Goal: Find specific page/section: Find specific page/section

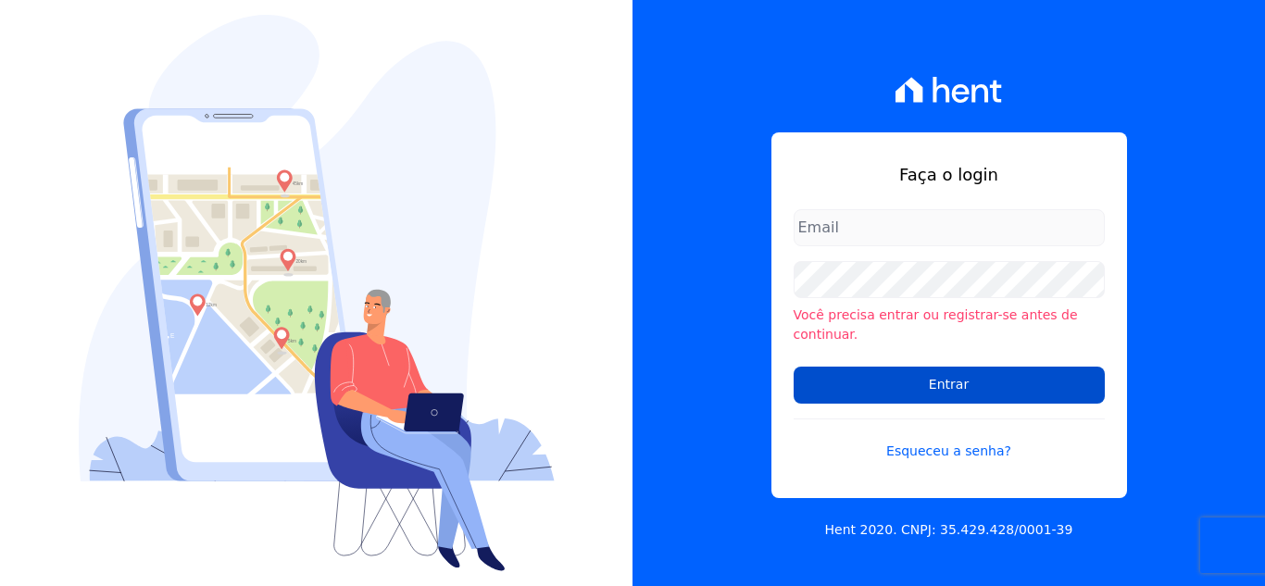
type input "[EMAIL_ADDRESS][DOMAIN_NAME]"
click at [941, 391] on input "Entrar" at bounding box center [949, 385] width 311 height 37
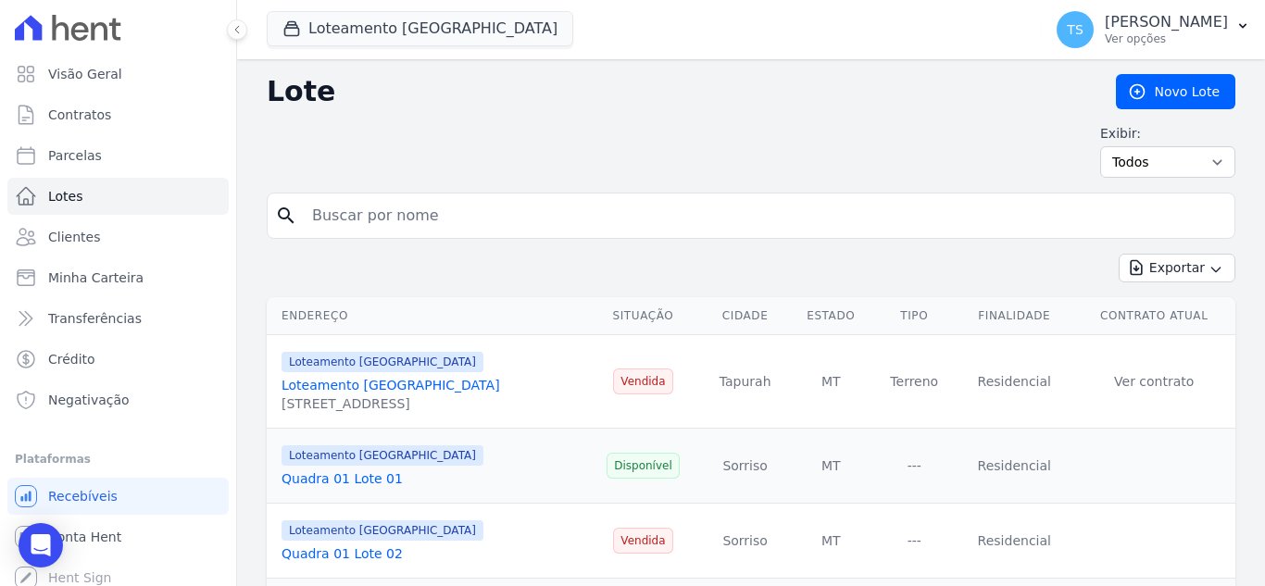
scroll to position [93, 0]
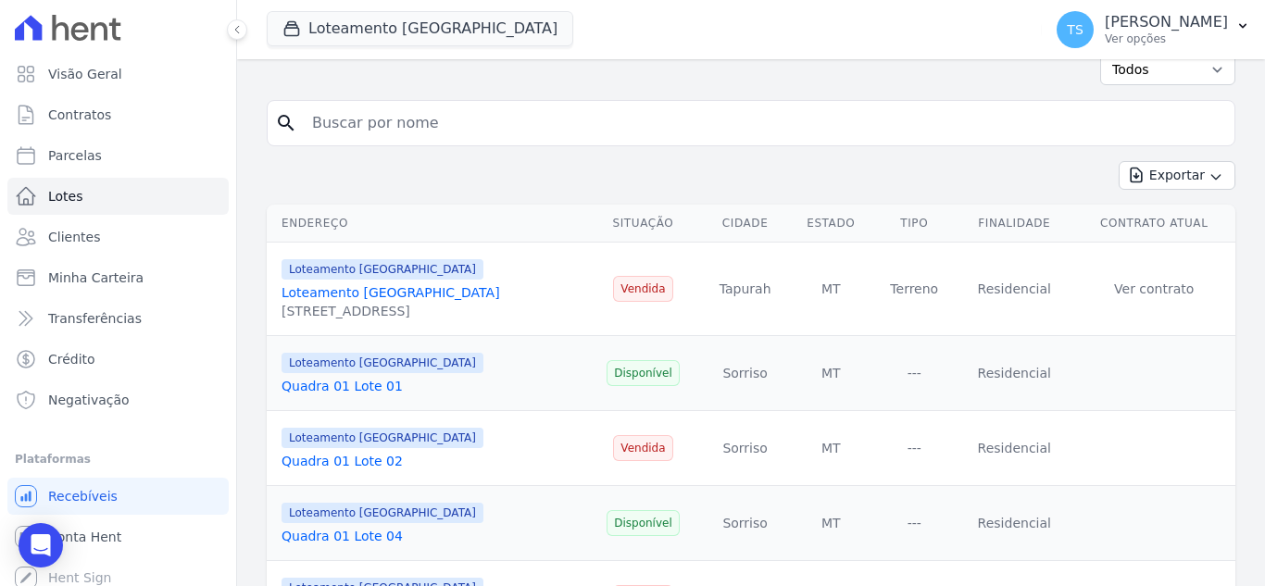
click at [358, 130] on input "search" at bounding box center [764, 123] width 926 height 37
type input "22"
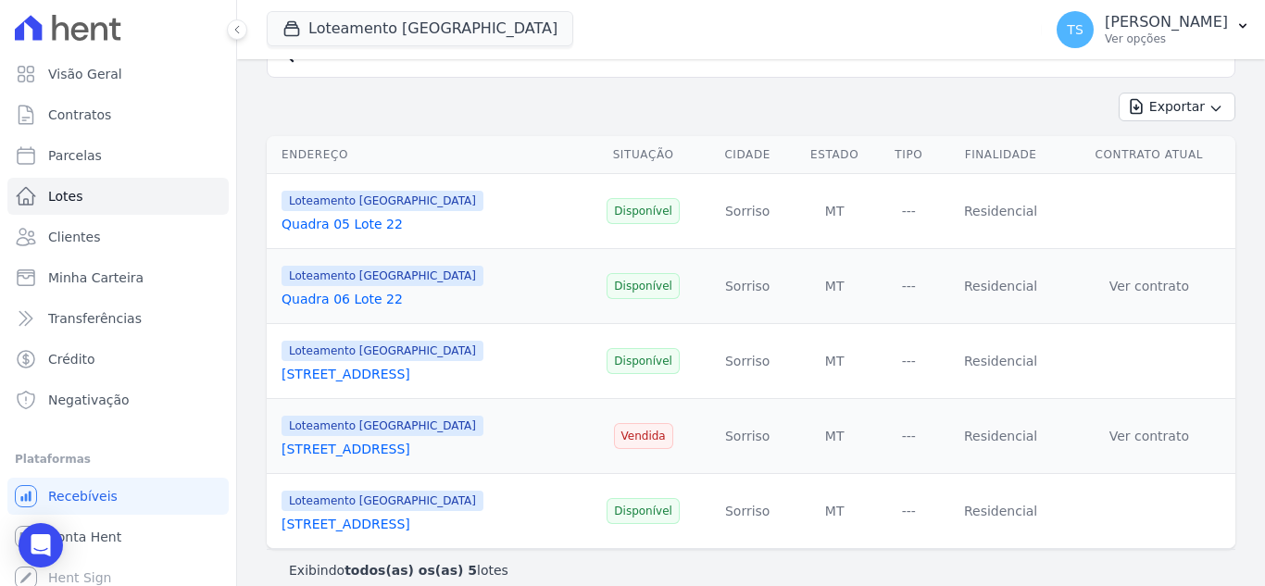
scroll to position [181, 0]
